Goal: Task Accomplishment & Management: Use online tool/utility

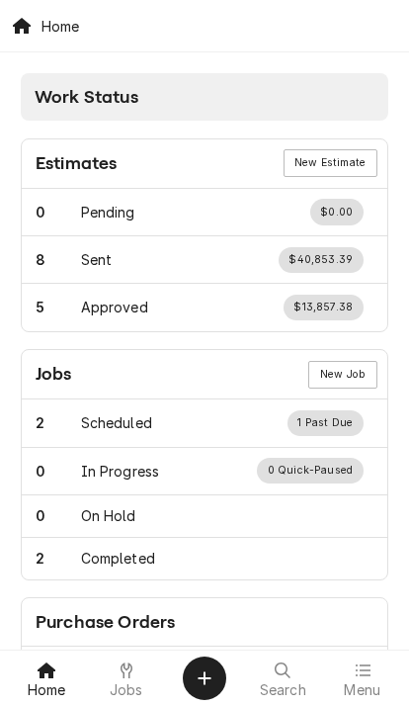
click at [362, 675] on icon at bounding box center [363, 671] width 16 height 16
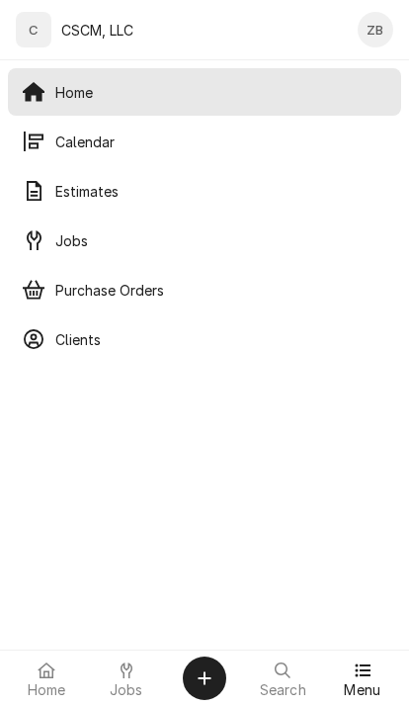
click at [250, 139] on span "Calendar" at bounding box center [221, 142] width 332 height 21
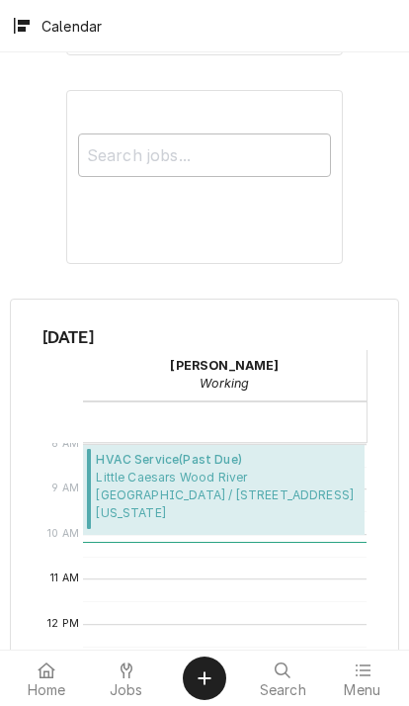
scroll to position [477, 0]
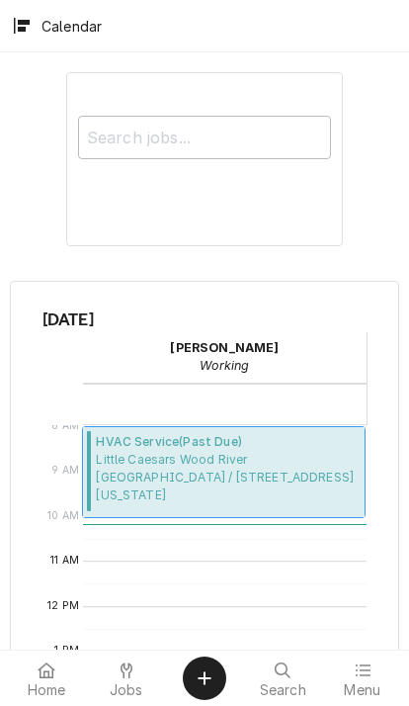
click at [276, 453] on span "Little Caesars Wood River Little Caesars Wood River / 305 East Edwardsville Rd,…" at bounding box center [227, 477] width 263 height 53
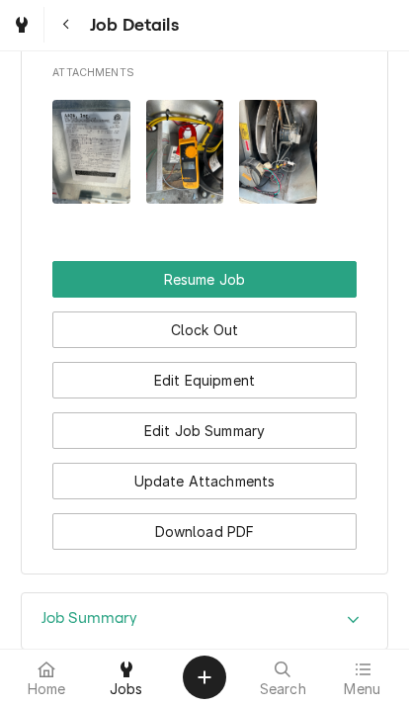
scroll to position [2509, 0]
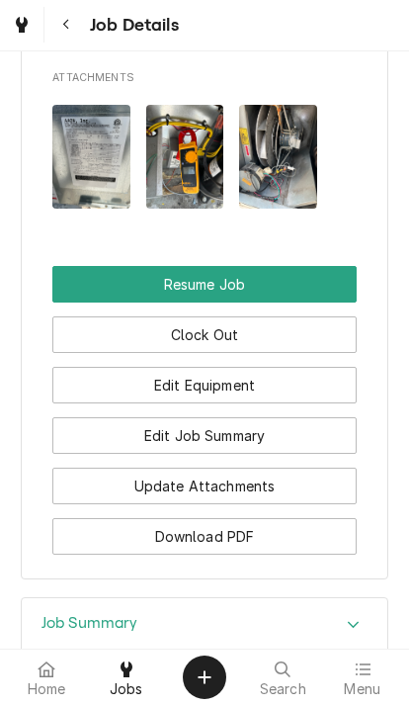
click at [279, 267] on button "Resume Job" at bounding box center [204, 285] width 305 height 37
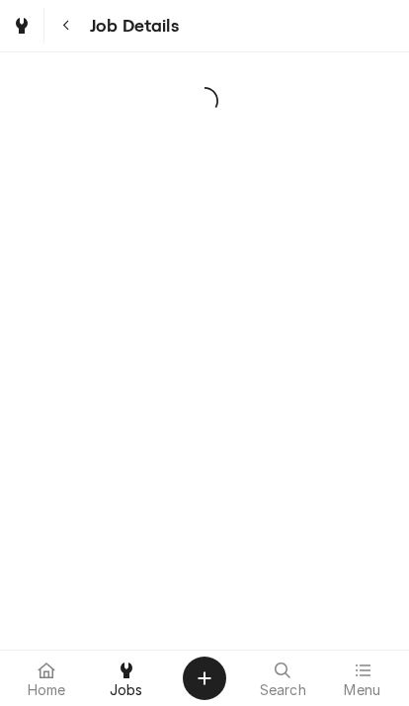
scroll to position [1, 0]
